Goal: Navigation & Orientation: Find specific page/section

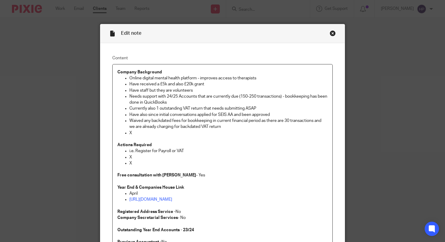
click at [330, 34] on div "Close this dialog window" at bounding box center [333, 33] width 6 height 6
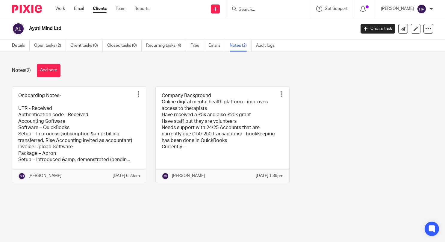
click at [287, 9] on input "Search" at bounding box center [265, 9] width 54 height 5
type input "sum"
click at [275, 24] on link at bounding box center [284, 26] width 94 height 14
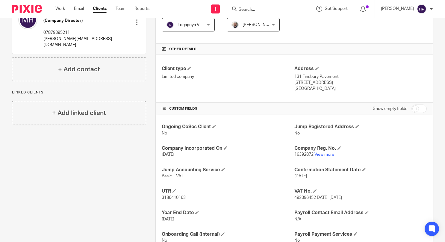
scroll to position [120, 0]
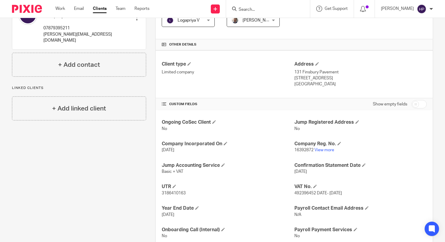
click at [272, 7] on form at bounding box center [270, 8] width 64 height 7
click at [271, 10] on input "Search" at bounding box center [265, 9] width 54 height 5
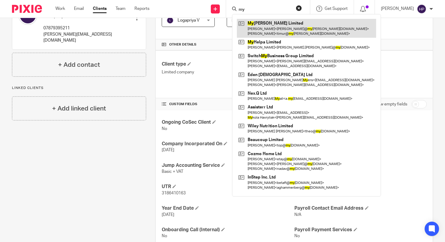
type input "my"
click at [286, 29] on link at bounding box center [306, 28] width 139 height 19
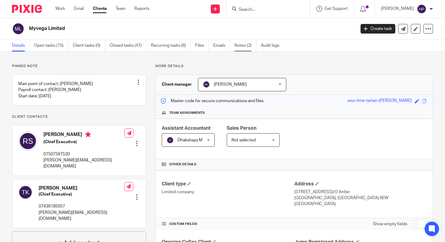
click at [250, 48] on link "Notes (2)" at bounding box center [245, 46] width 22 height 12
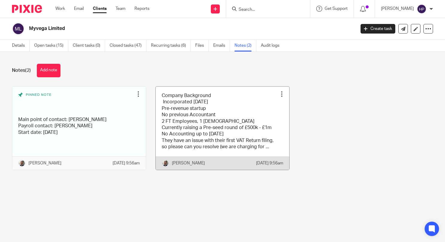
click at [201, 130] on link at bounding box center [223, 128] width 134 height 83
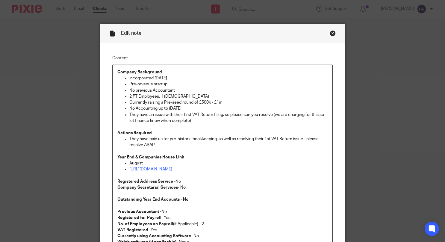
click at [330, 34] on div "Close this dialog window" at bounding box center [333, 33] width 6 height 6
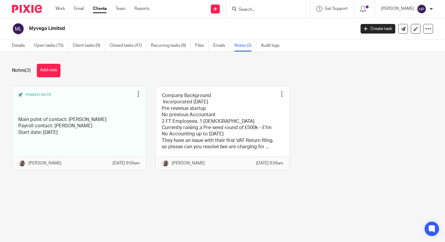
click at [275, 9] on input "Search" at bounding box center [265, 9] width 54 height 5
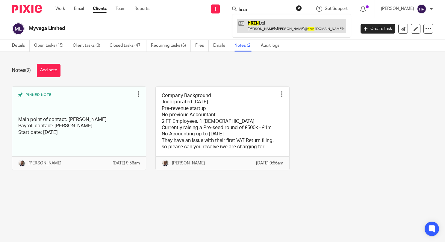
type input "hrzn"
click at [275, 26] on link at bounding box center [291, 26] width 109 height 14
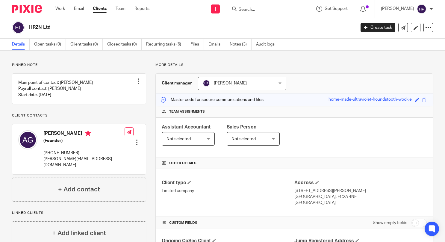
scroll to position [1, 0]
click at [243, 45] on link "Notes (3)" at bounding box center [241, 45] width 22 height 12
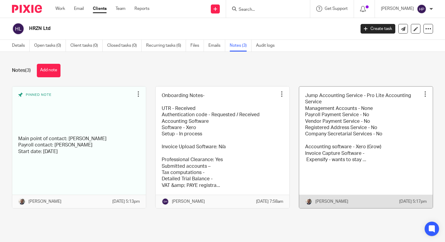
click at [321, 136] on link at bounding box center [366, 148] width 134 height 122
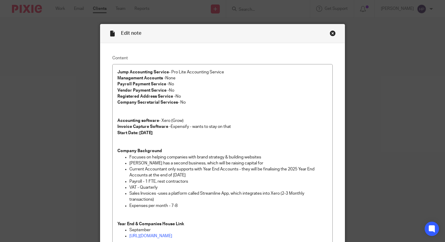
click at [330, 32] on div "Close this dialog window" at bounding box center [333, 33] width 6 height 6
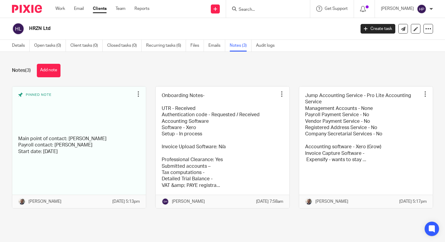
drag, startPoint x: 50, startPoint y: 30, endPoint x: 29, endPoint y: 30, distance: 20.7
click at [29, 30] on h2 "HRZN Ltd" at bounding box center [158, 28] width 258 height 6
copy h2 "HRZN Ltd"
click at [257, 10] on input "Search" at bounding box center [265, 9] width 54 height 5
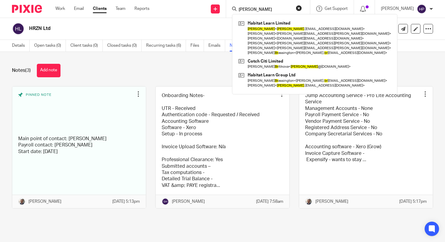
type input "lisa br"
